Goal: Ask a question

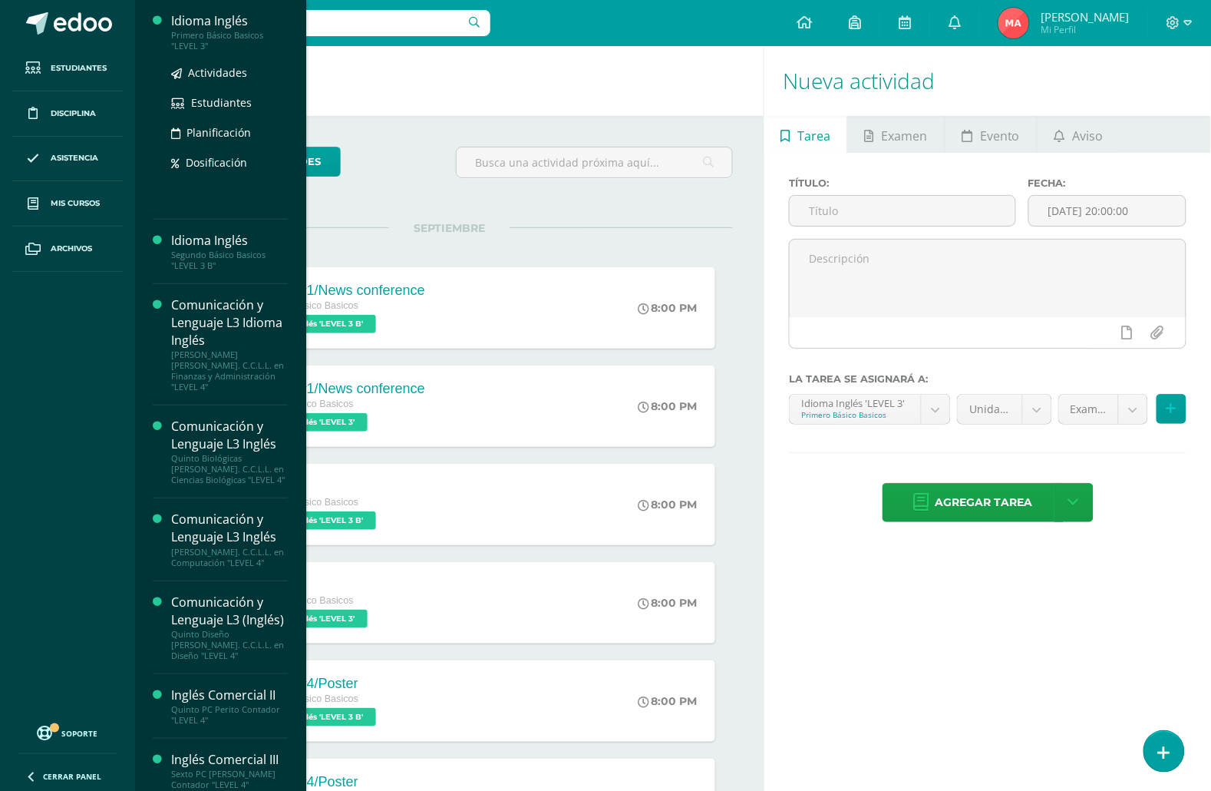
drag, startPoint x: 205, startPoint y: 31, endPoint x: 223, endPoint y: 81, distance: 53.2
click at [205, 31] on div "Primero Básico Basicos "LEVEL 3"" at bounding box center [229, 40] width 117 height 21
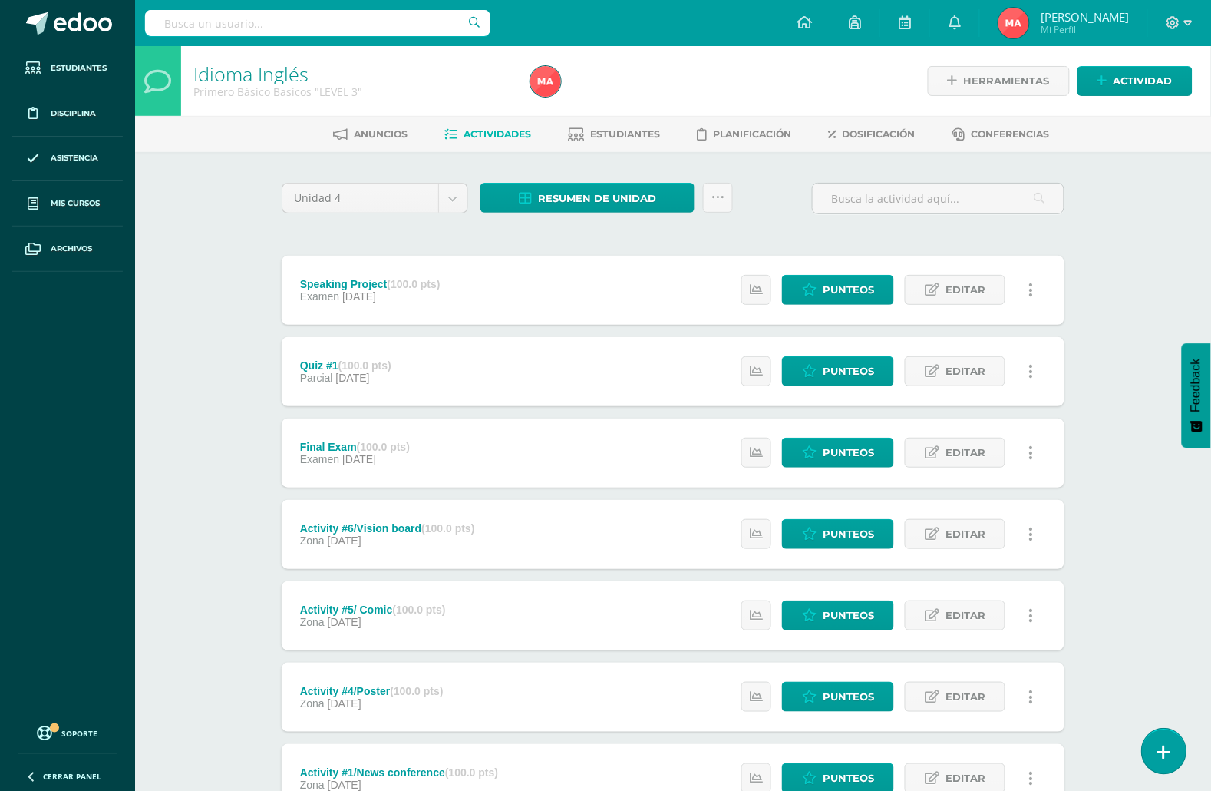
click at [1171, 753] on link at bounding box center [1164, 750] width 44 height 45
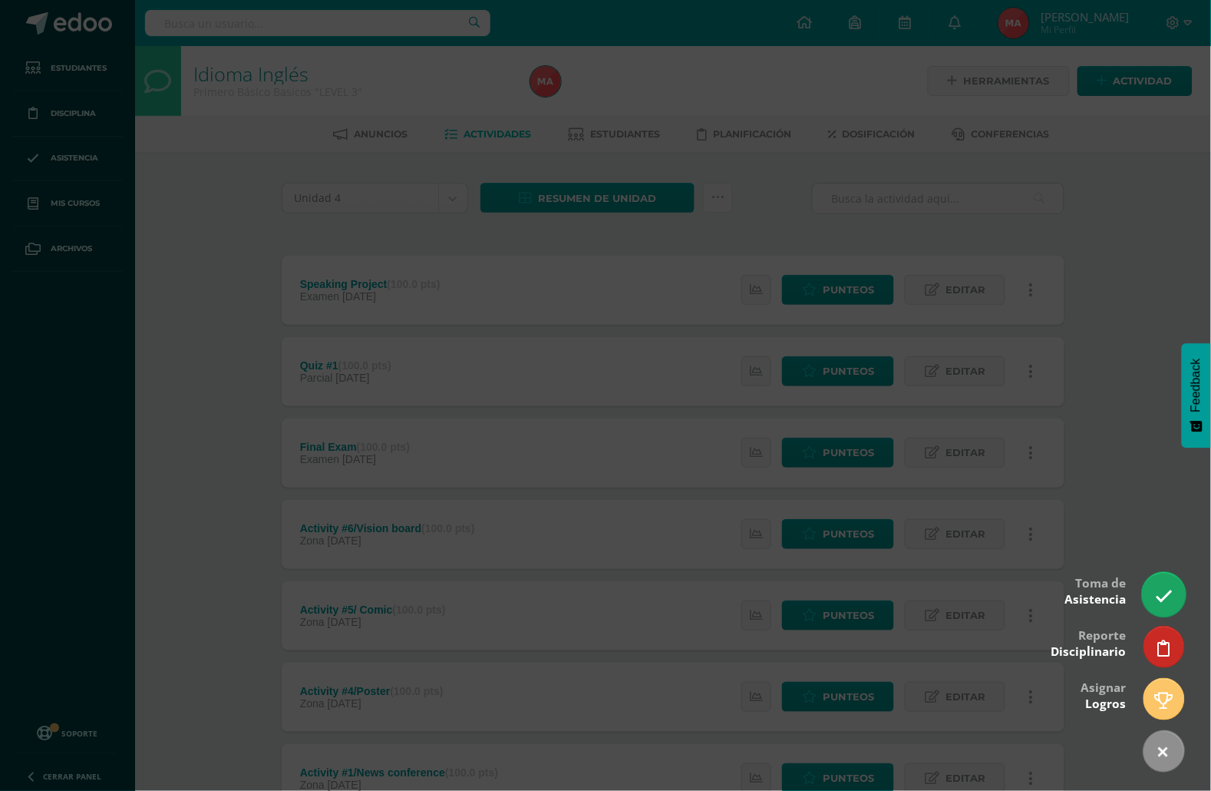
click at [1157, 595] on icon at bounding box center [1164, 596] width 18 height 18
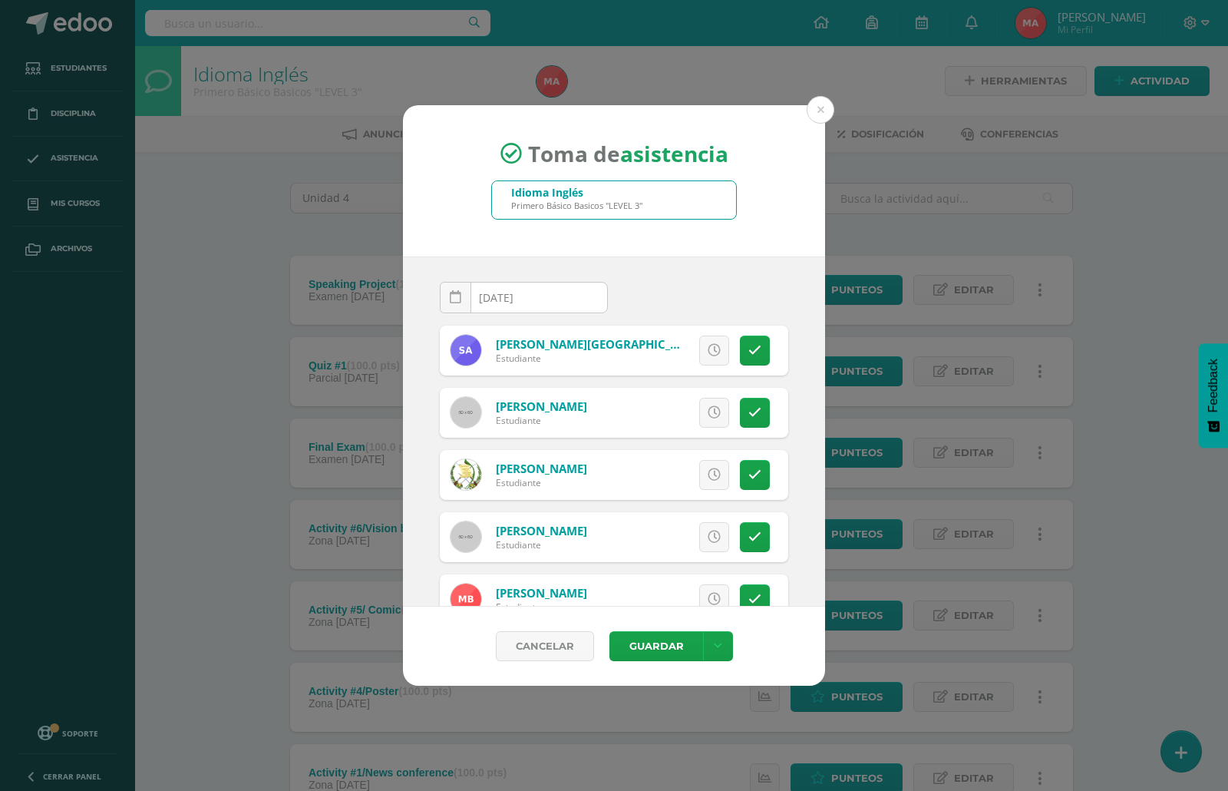
scroll to position [96, 0]
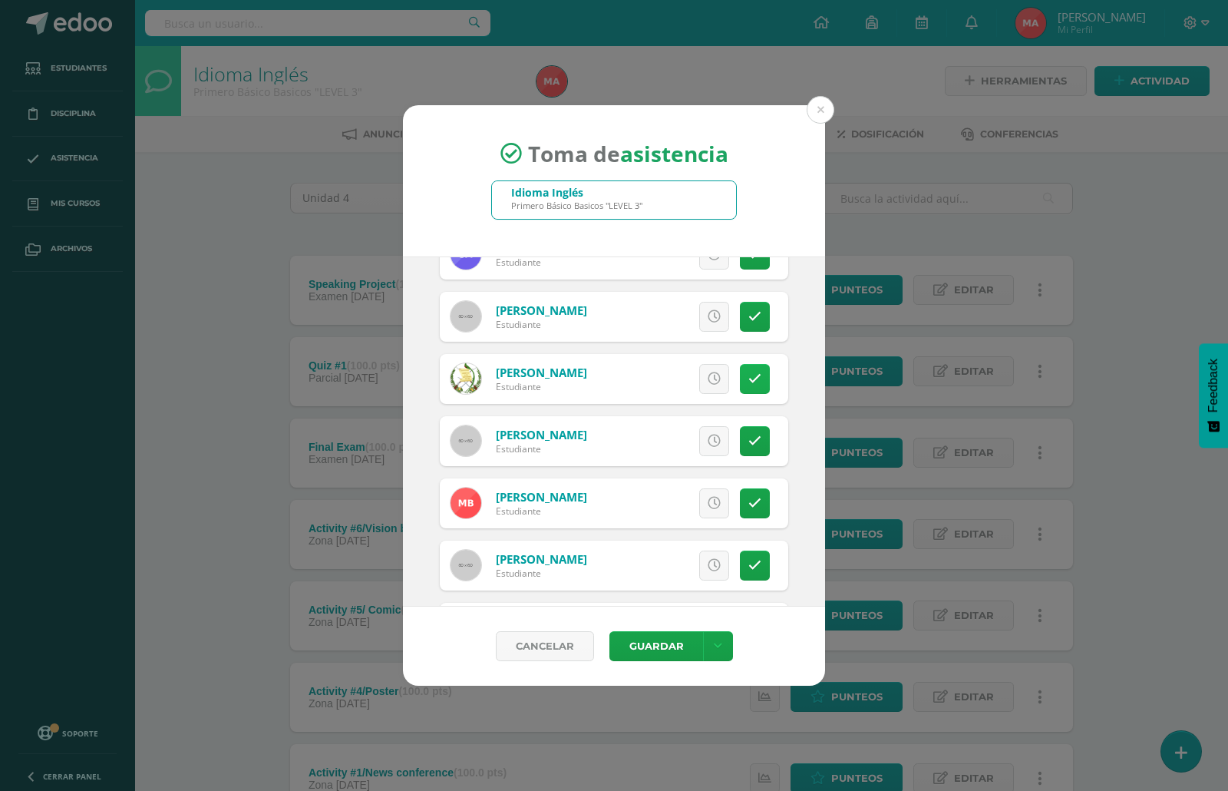
click at [740, 393] on link at bounding box center [755, 379] width 30 height 30
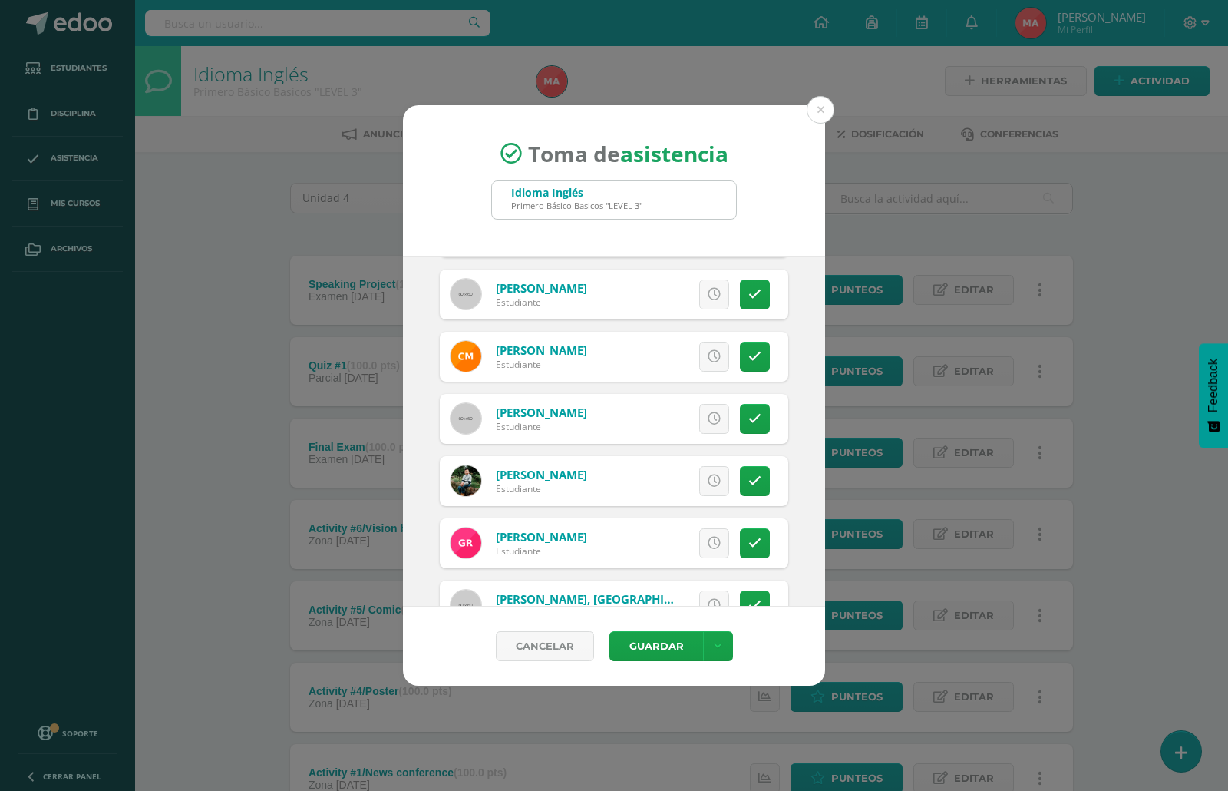
scroll to position [933, 0]
